Goal: Information Seeking & Learning: Learn about a topic

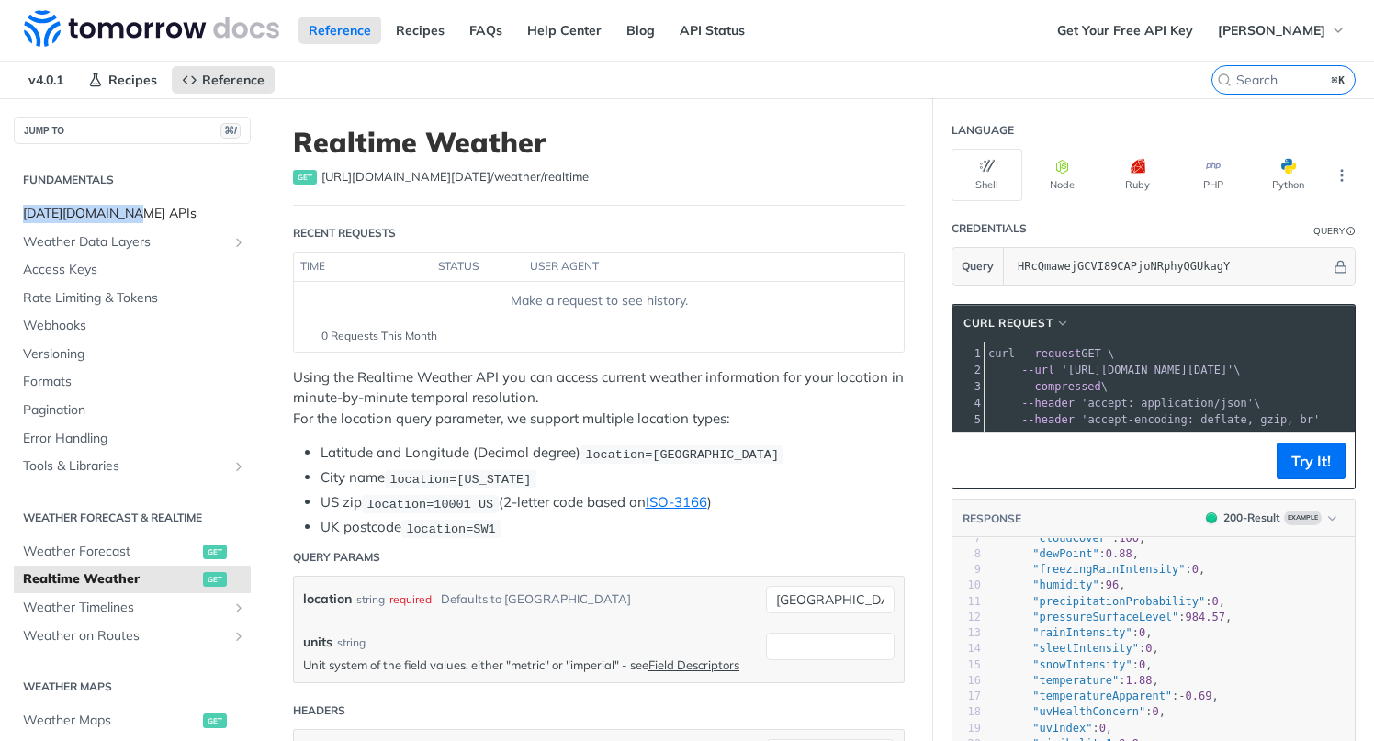
click at [85, 213] on span "[DATE][DOMAIN_NAME] APIs" at bounding box center [134, 214] width 223 height 18
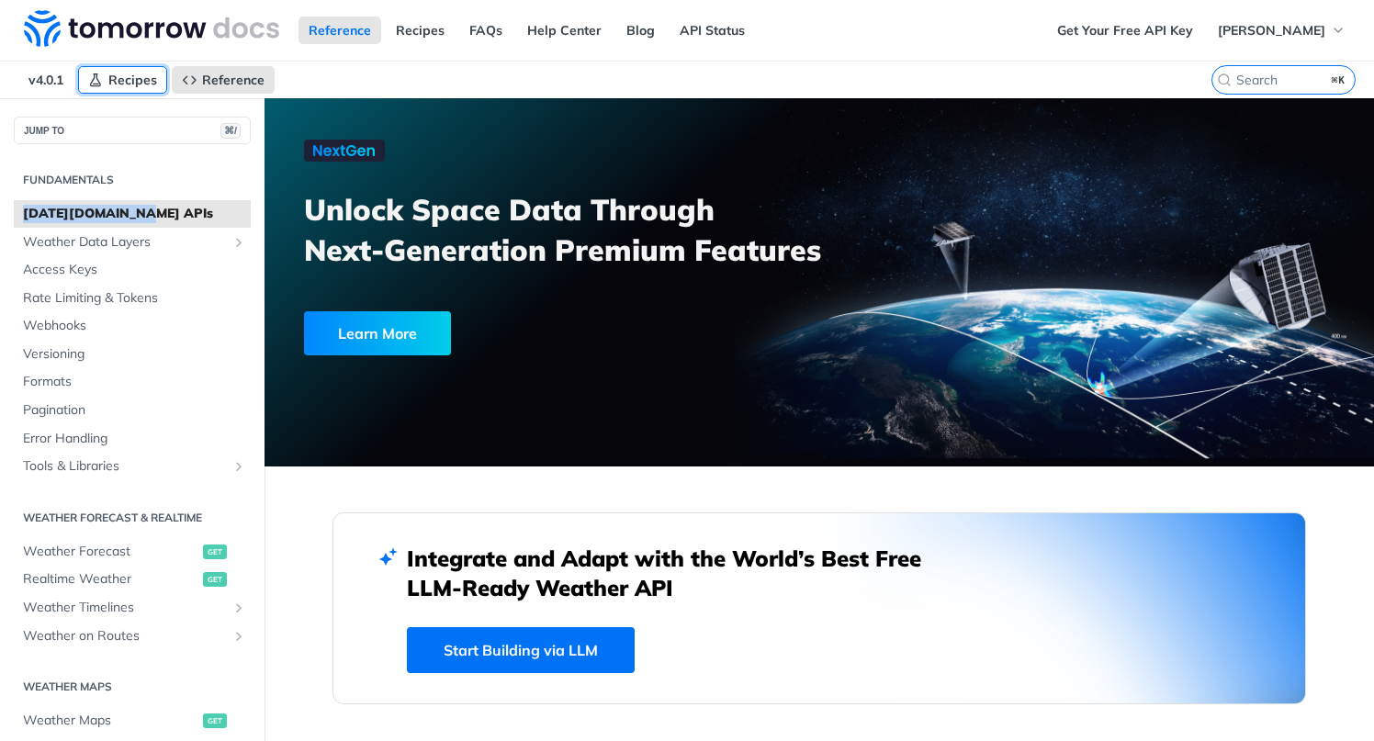
click at [119, 68] on link "Recipes" at bounding box center [122, 80] width 89 height 28
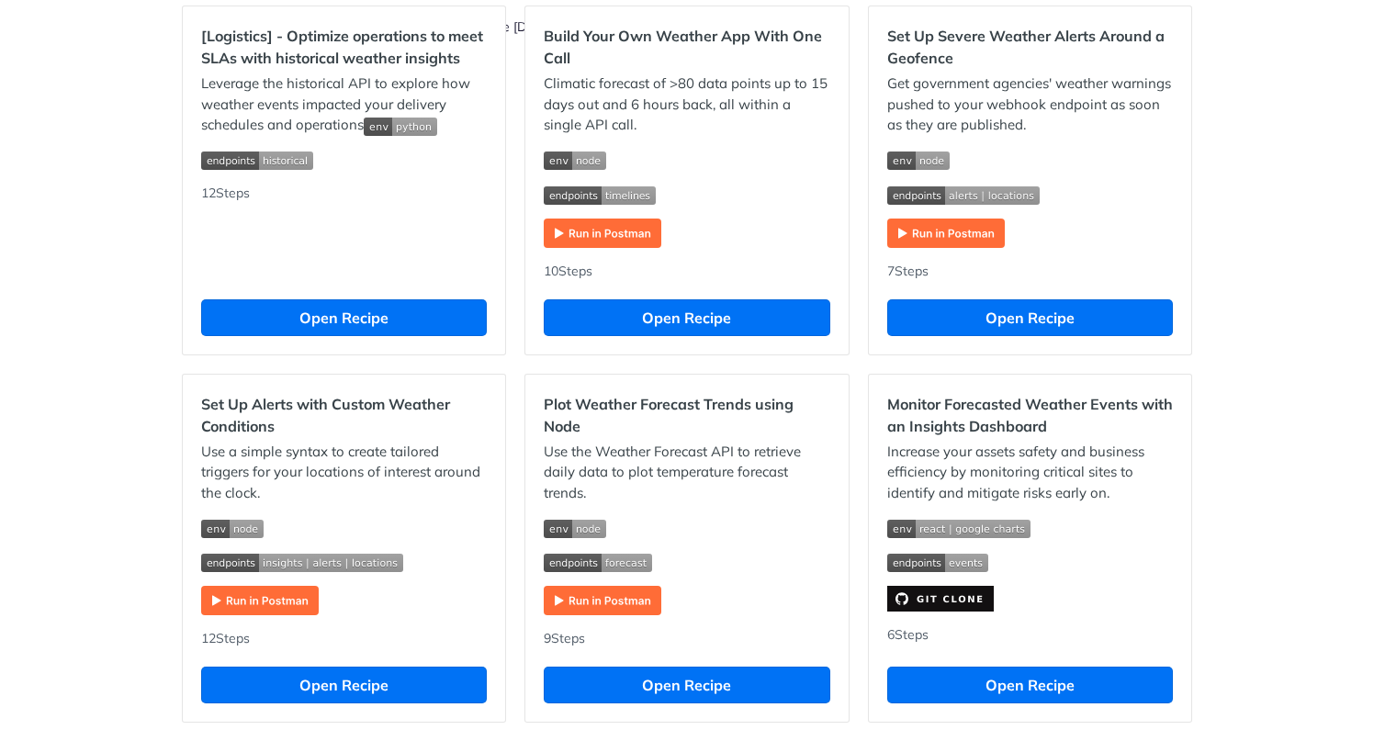
scroll to position [555, 0]
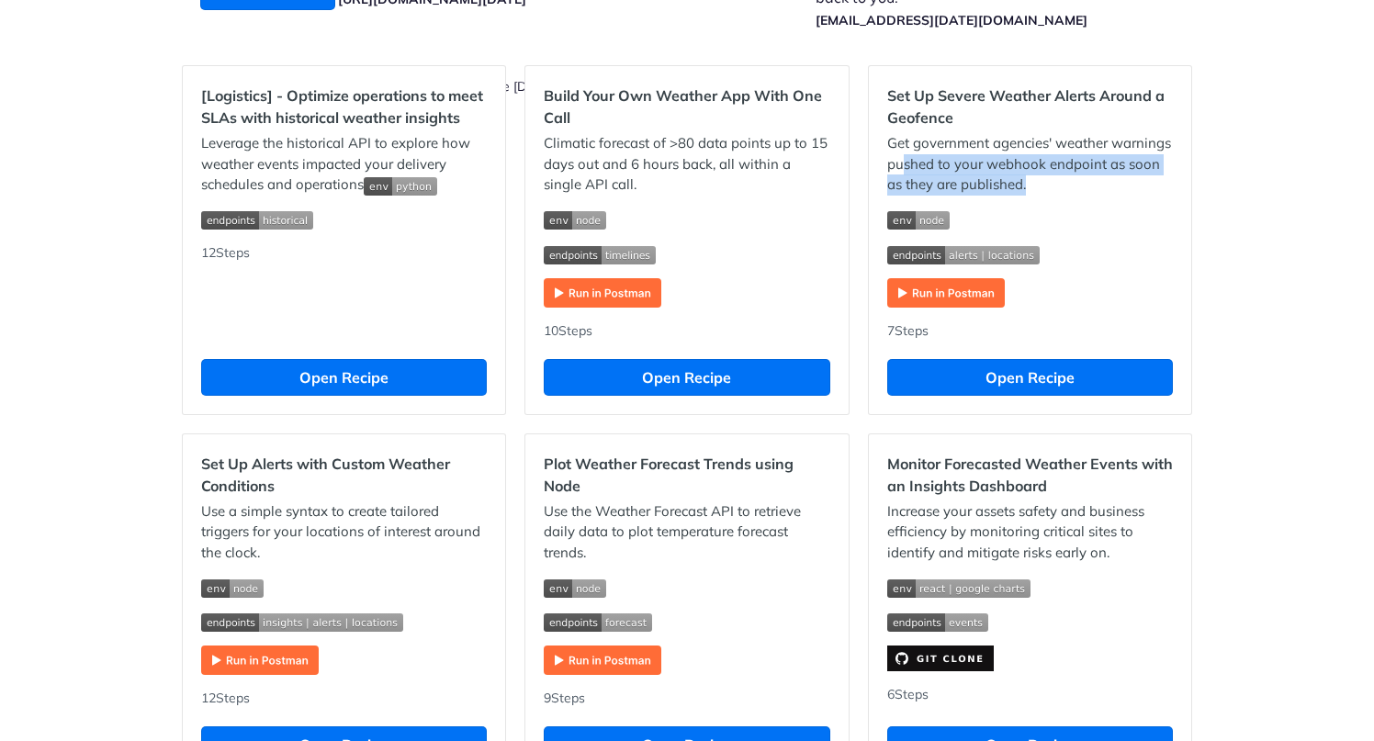
drag, startPoint x: 893, startPoint y: 164, endPoint x: 1149, endPoint y: 177, distance: 256.7
click at [1149, 177] on p "Get government agencies' weather warnings pushed to your webhook endpoint as so…" at bounding box center [1031, 164] width 286 height 62
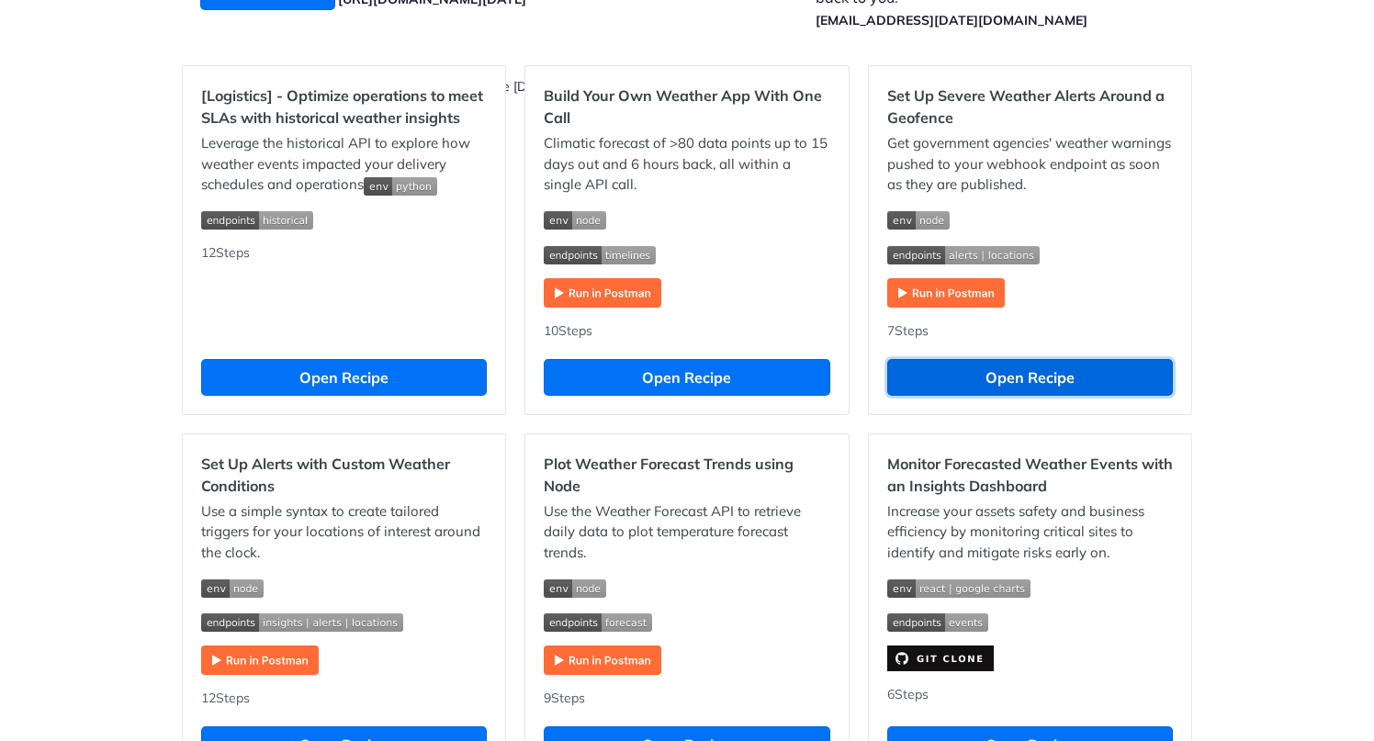
click at [1060, 386] on button "Open Recipe" at bounding box center [1031, 377] width 286 height 37
click at [25, 73] on div "Jump to Content Reference Recipes FAQs Help Center Blog API Status Recipes Refe…" at bounding box center [687, 370] width 1374 height 741
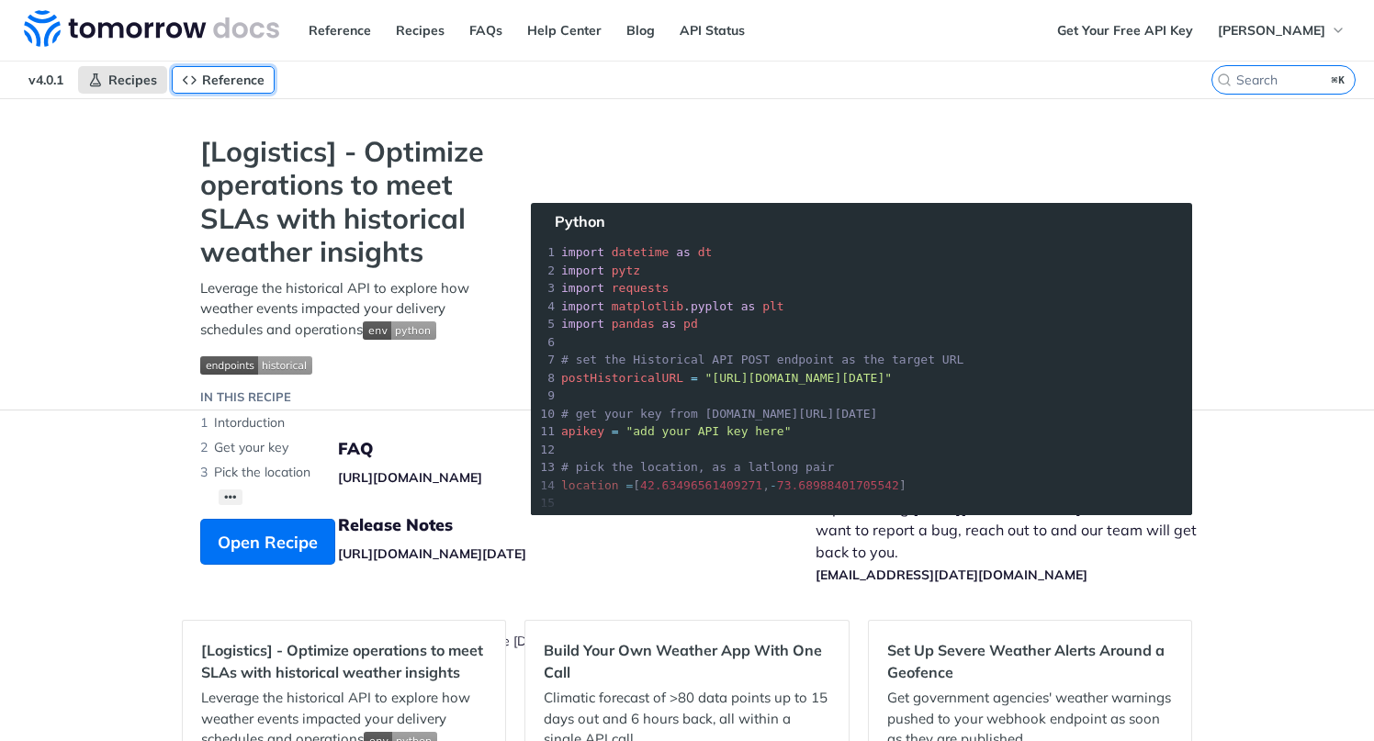
click at [237, 67] on link "Reference" at bounding box center [223, 80] width 103 height 28
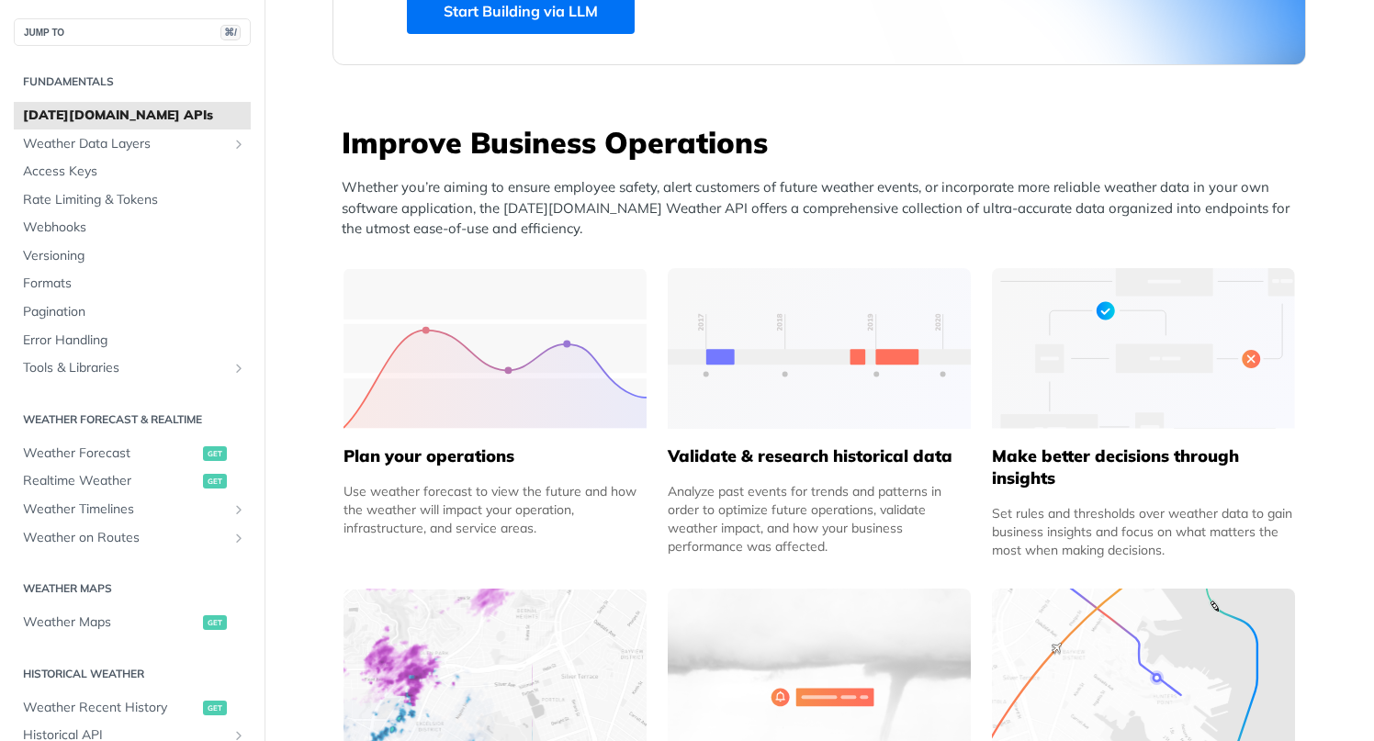
scroll to position [734, 0]
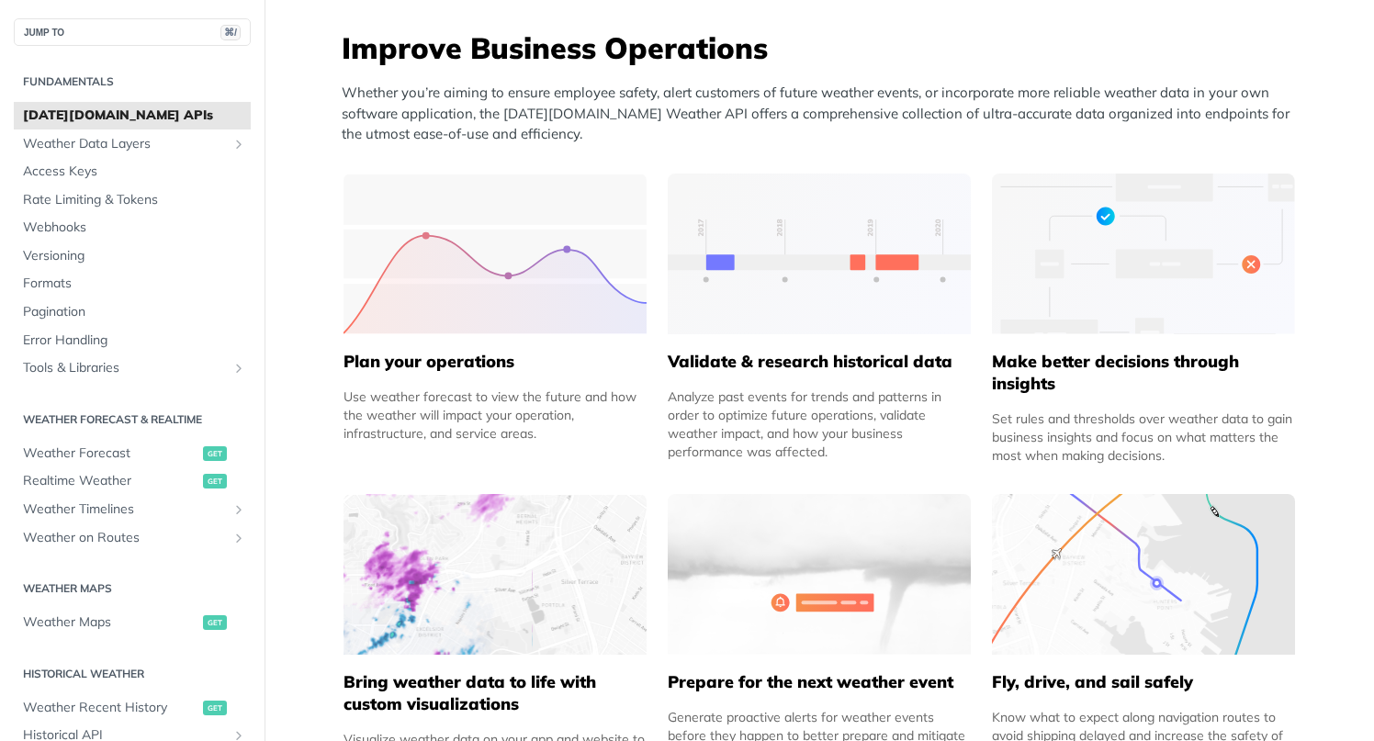
click at [938, 421] on div "Analyze past events for trends and patterns in order to optimize future operati…" at bounding box center [819, 425] width 303 height 74
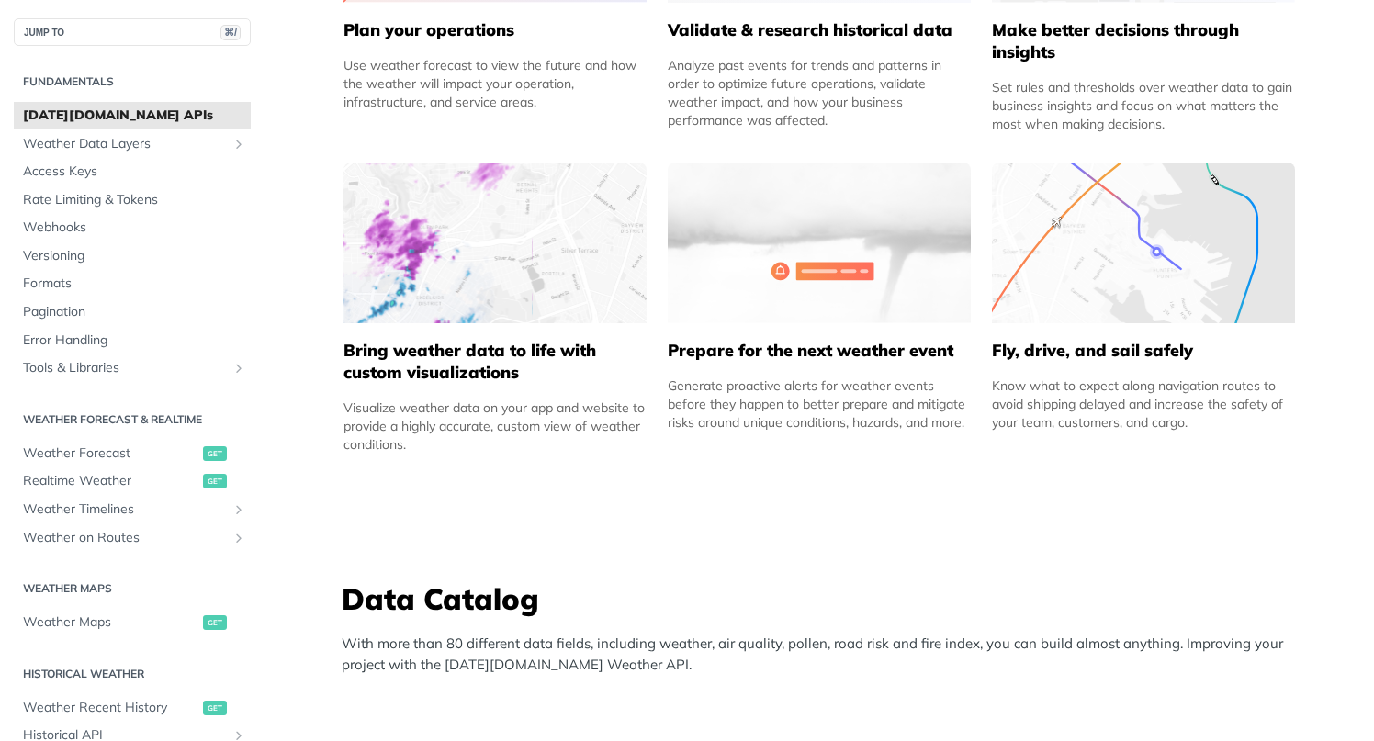
scroll to position [1055, 0]
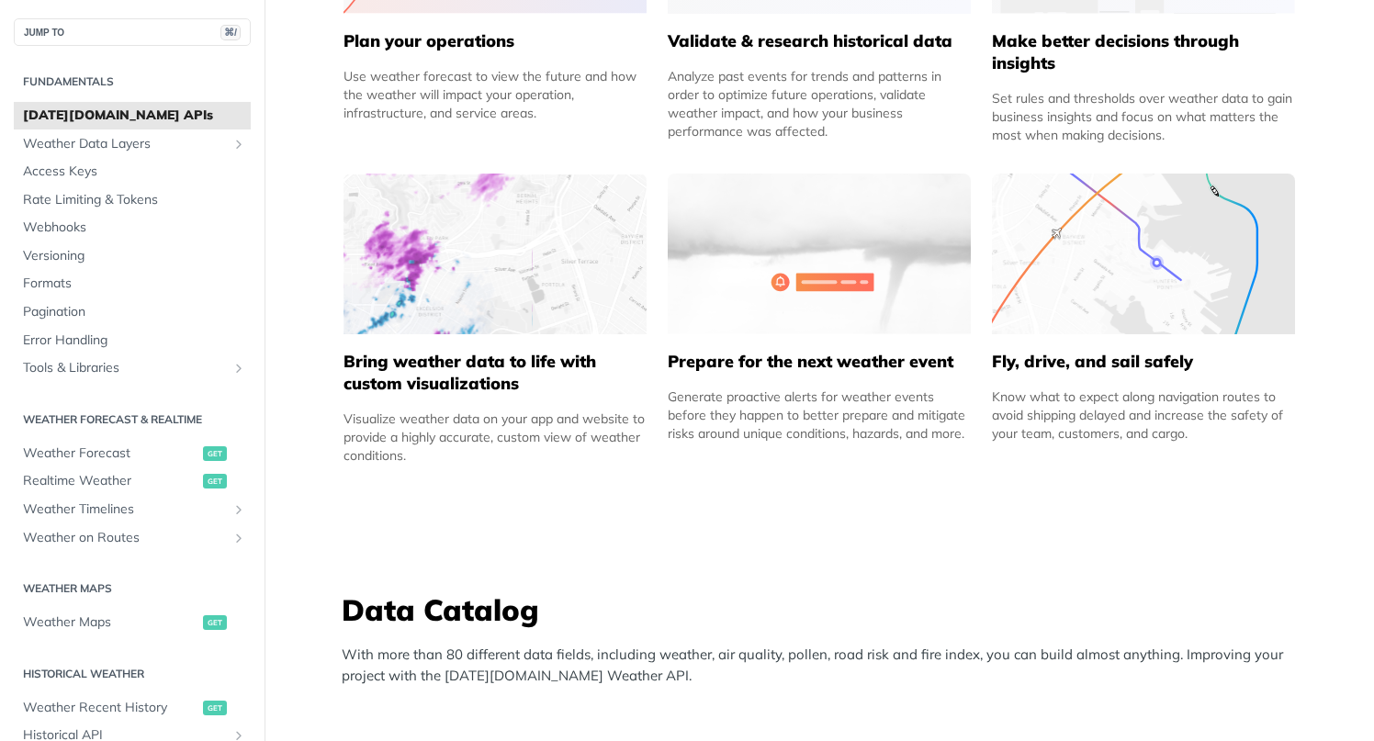
click at [1118, 290] on img at bounding box center [1143, 254] width 303 height 161
click at [1094, 288] on img at bounding box center [1143, 254] width 303 height 161
drag, startPoint x: 1193, startPoint y: 442, endPoint x: 976, endPoint y: 401, distance: 221.6
click at [976, 401] on div "Improve Business Operations Whether you’re aiming to ensure employee safety, al…" at bounding box center [820, 93] width 974 height 773
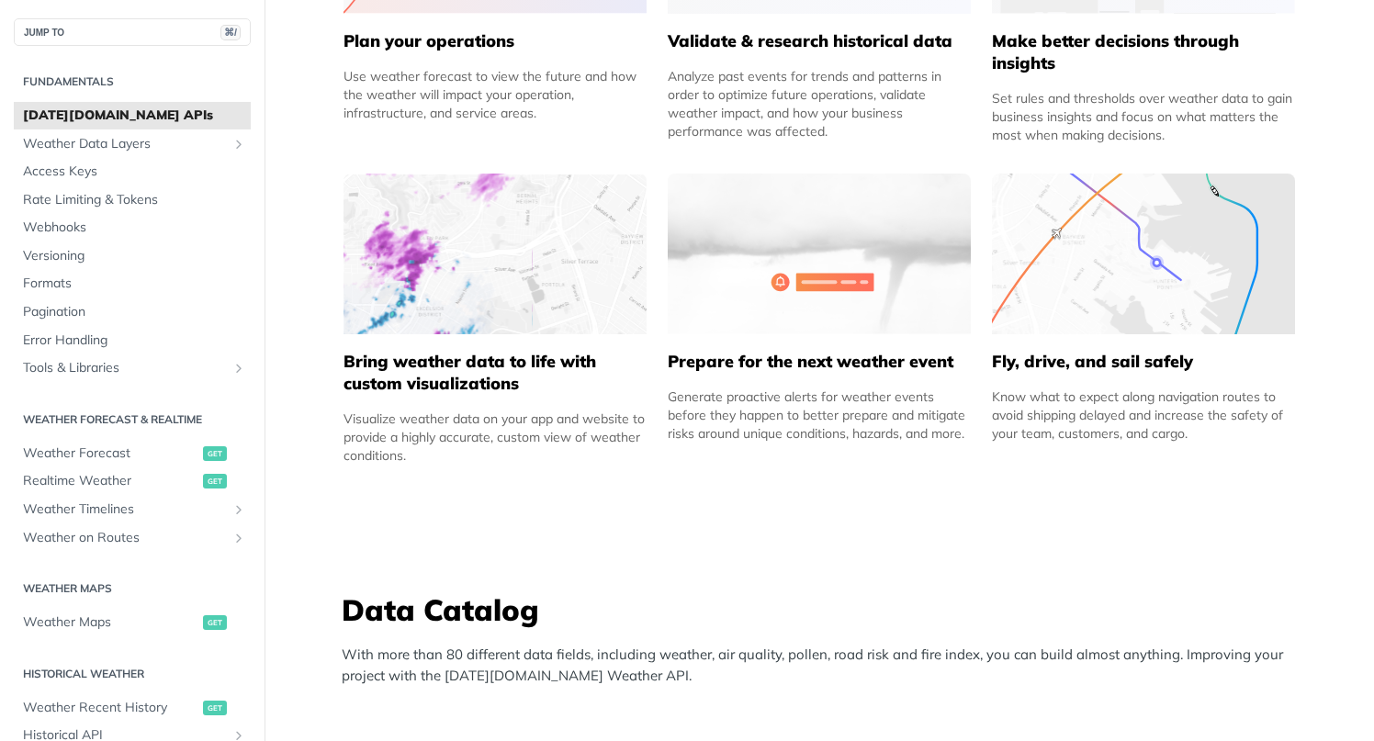
click at [976, 401] on div "Improve Business Operations Whether you’re aiming to ensure employee safety, al…" at bounding box center [820, 93] width 974 height 773
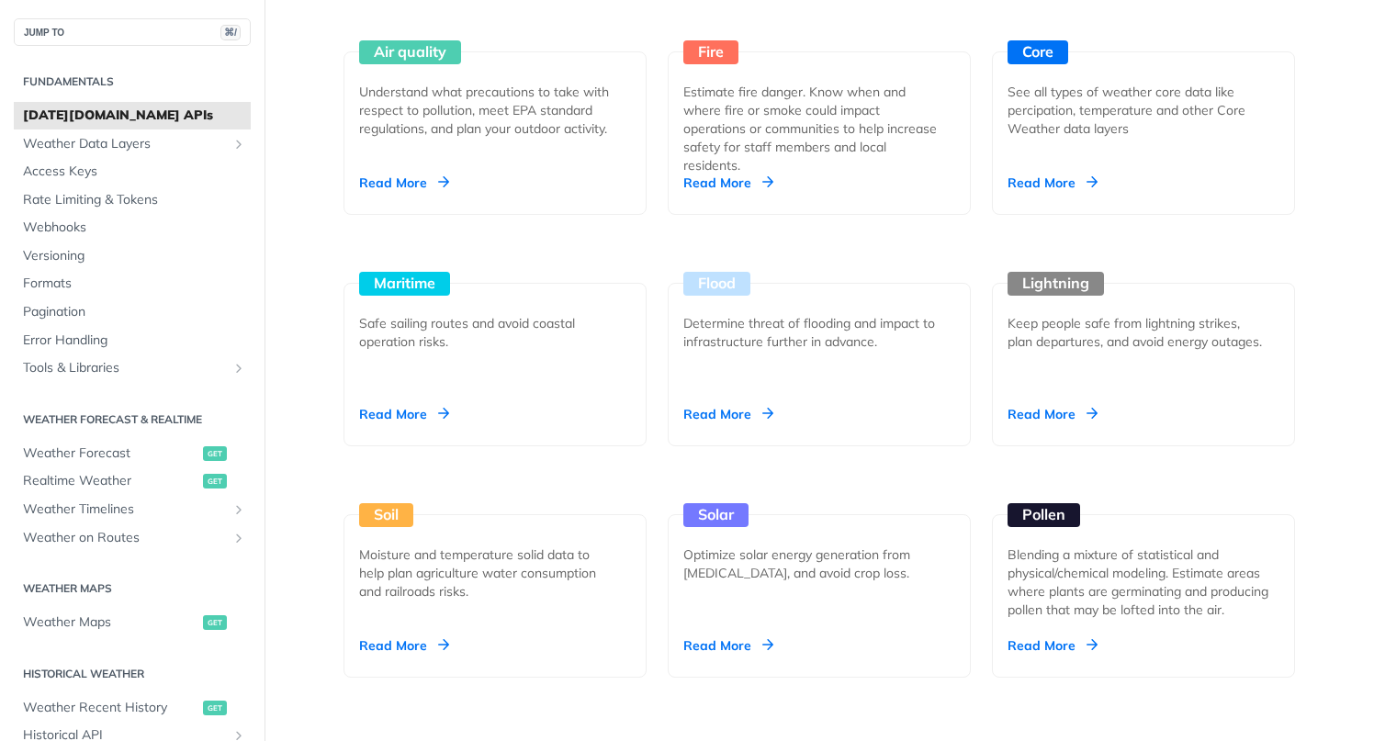
scroll to position [1759, 0]
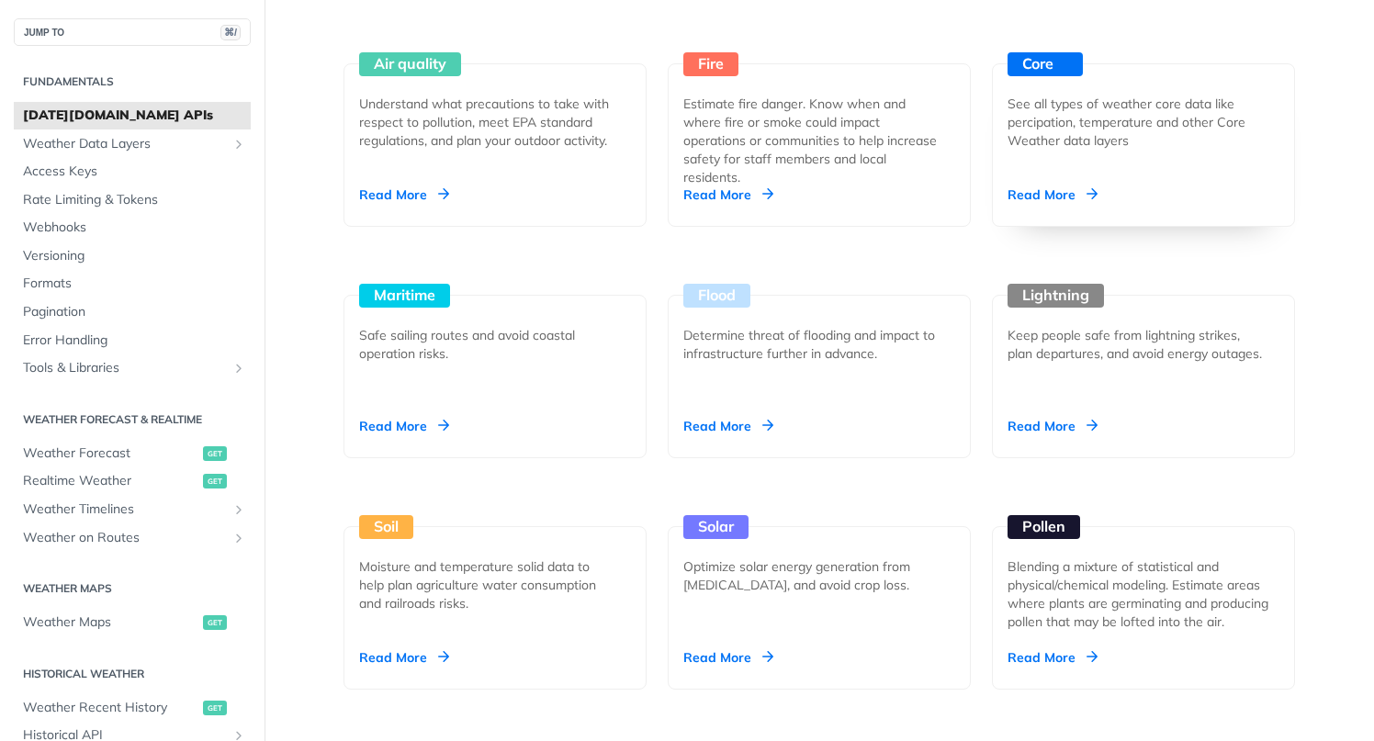
click at [1106, 144] on div "See all types of weather core data like percipation, temperature and other Core…" at bounding box center [1136, 122] width 257 height 55
